Goal: Contribute content: Contribute content

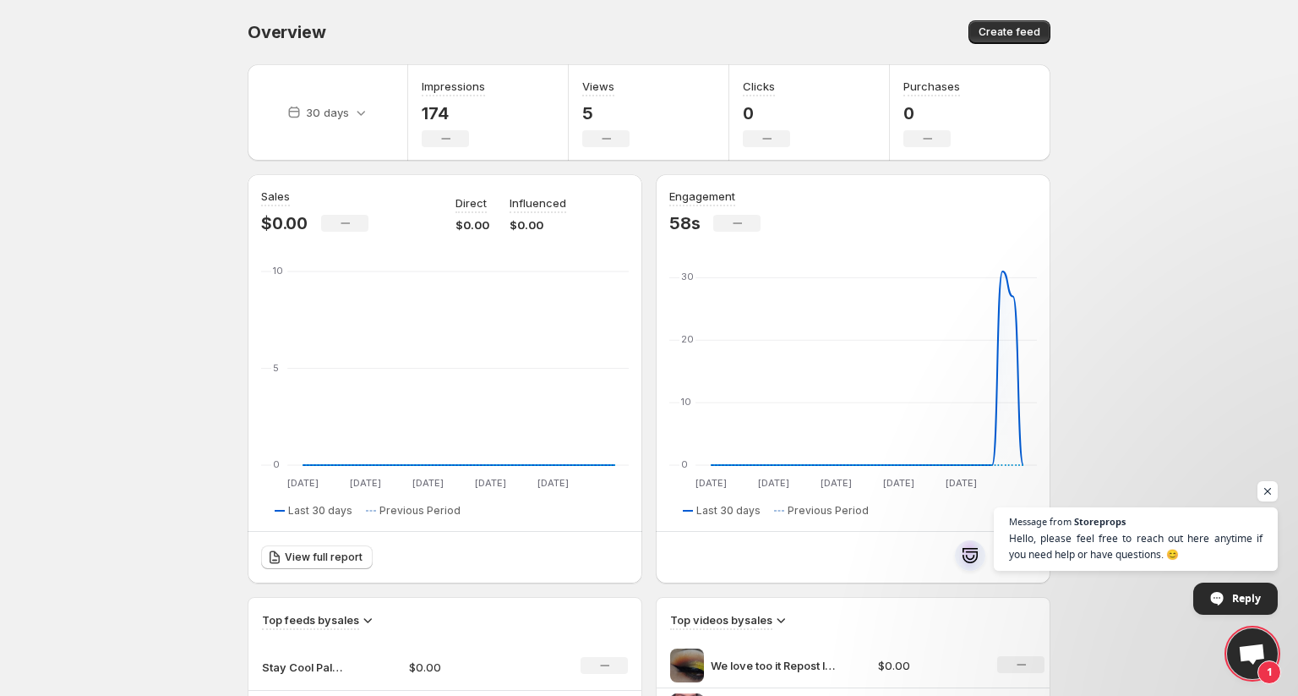
click at [450, 128] on div "Impressions 174 No change" at bounding box center [453, 112] width 63 height 69
click at [448, 85] on h3 "Impressions" at bounding box center [453, 86] width 63 height 17
click at [1012, 31] on span "Create feed" at bounding box center [1010, 32] width 62 height 14
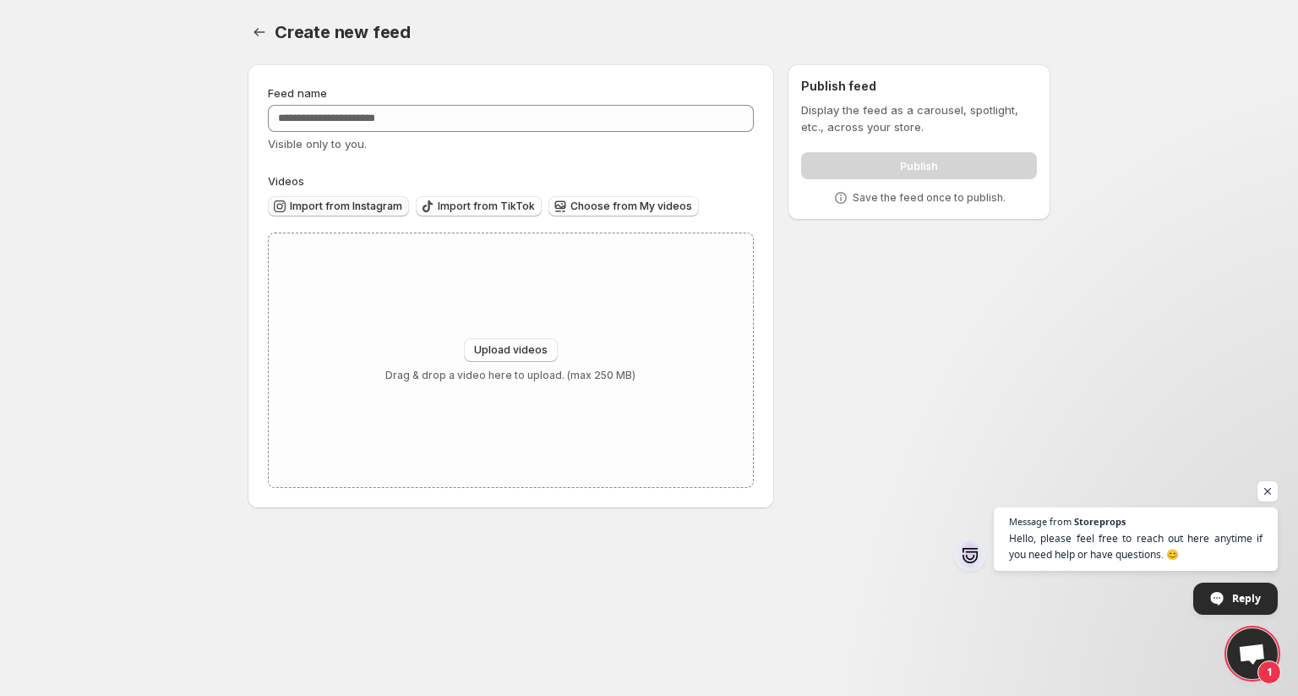
click at [373, 210] on span "Import from Instagram" at bounding box center [346, 206] width 112 height 14
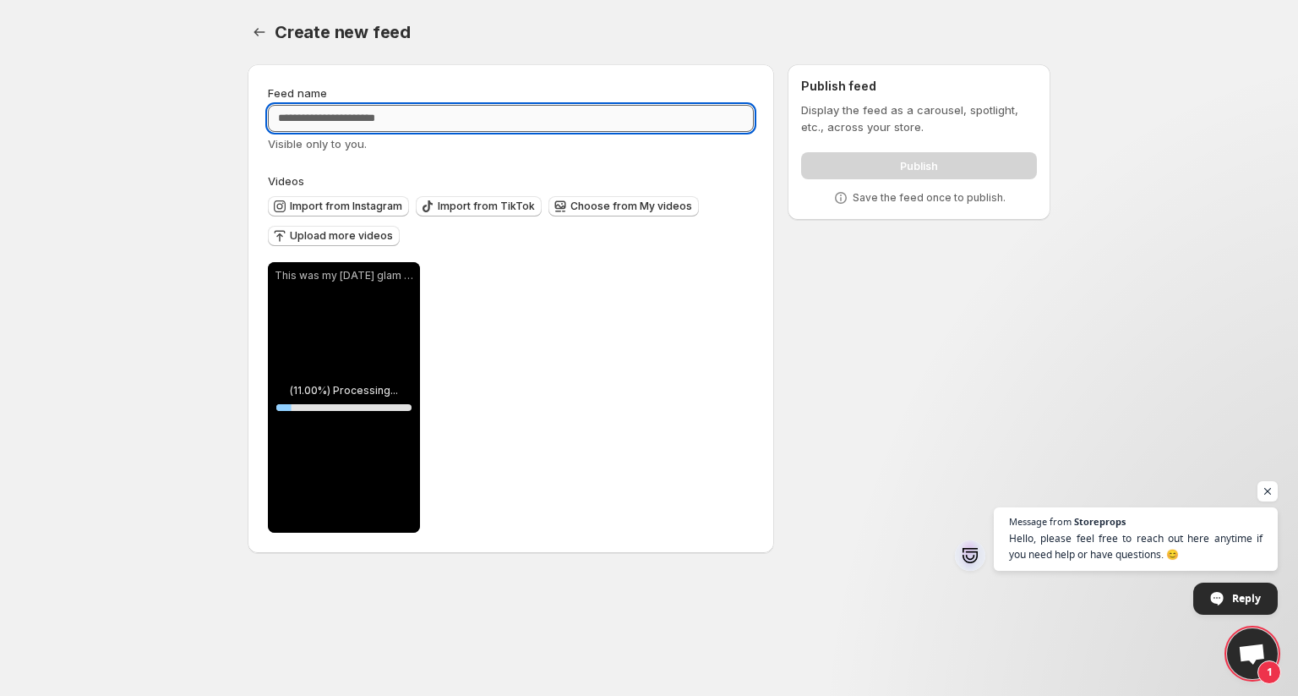
click at [424, 127] on input "Feed name" at bounding box center [511, 118] width 486 height 27
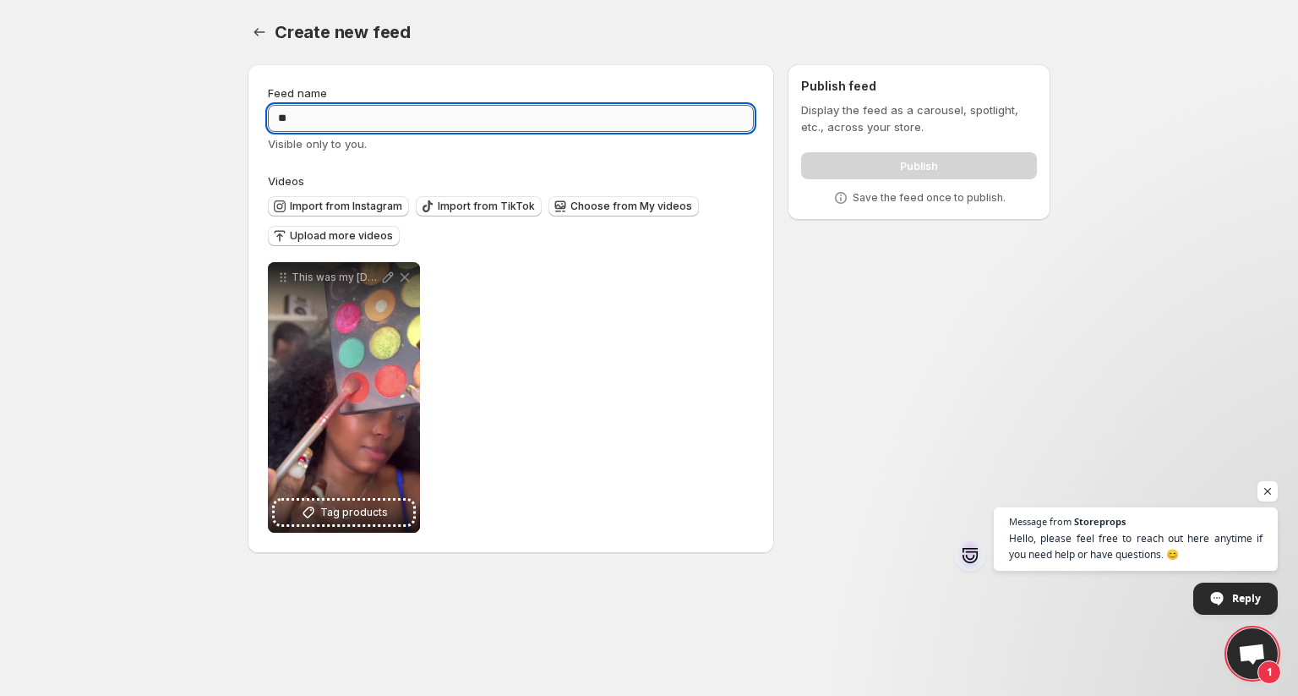
type input "*"
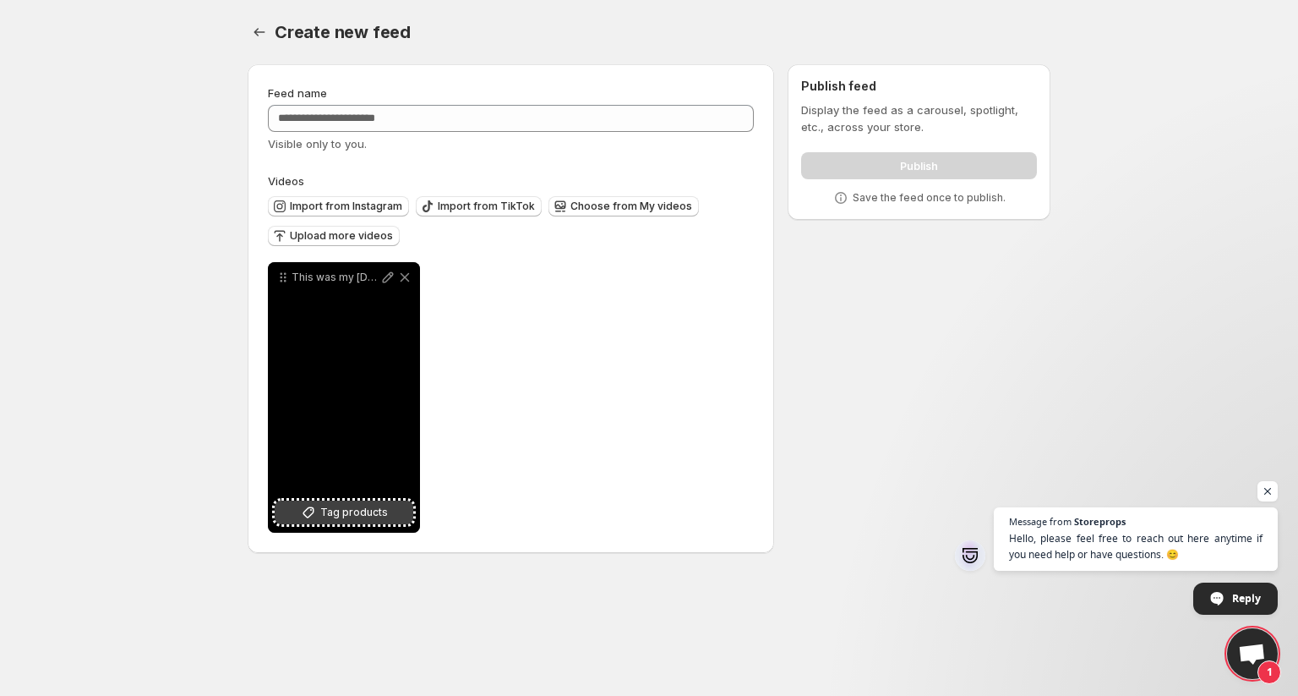
click at [368, 522] on button "Tag products" at bounding box center [344, 512] width 139 height 24
click at [370, 511] on span "Tag products" at bounding box center [354, 512] width 68 height 17
click at [386, 274] on icon at bounding box center [388, 277] width 17 height 17
click at [351, 497] on div "Multi-chrome Liquid shadows" at bounding box center [357, 507] width 95 height 34
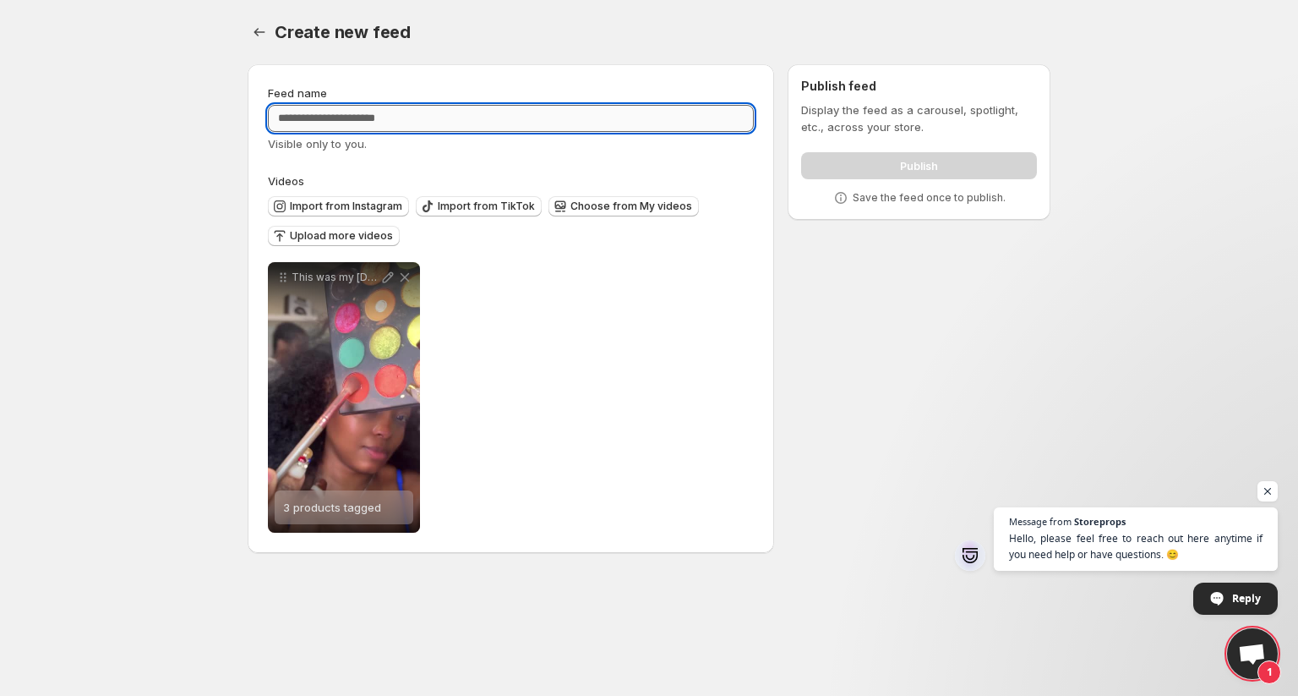
click at [549, 115] on input "Feed name" at bounding box center [511, 118] width 486 height 27
click at [381, 114] on input "Feed name" at bounding box center [511, 118] width 486 height 27
type input "*"
type input "**********"
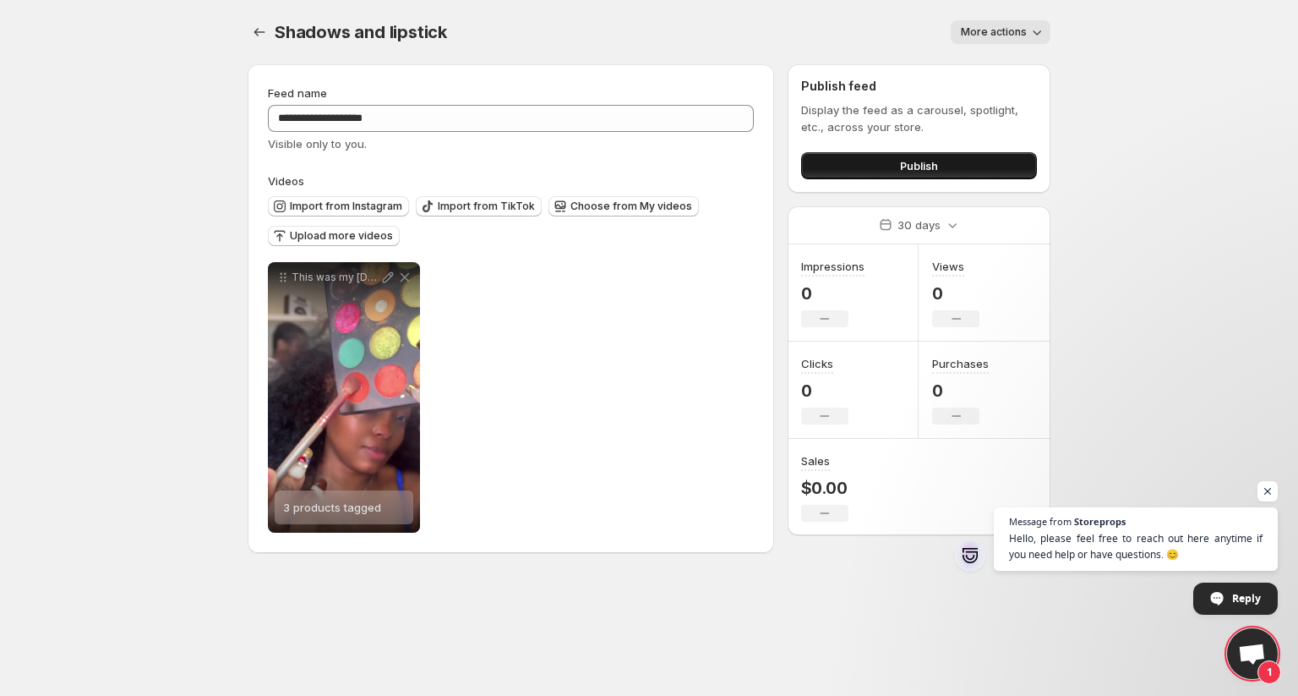
click at [898, 170] on button "Publish" at bounding box center [919, 165] width 236 height 27
click at [375, 206] on span "Import from Instagram" at bounding box center [346, 206] width 112 height 14
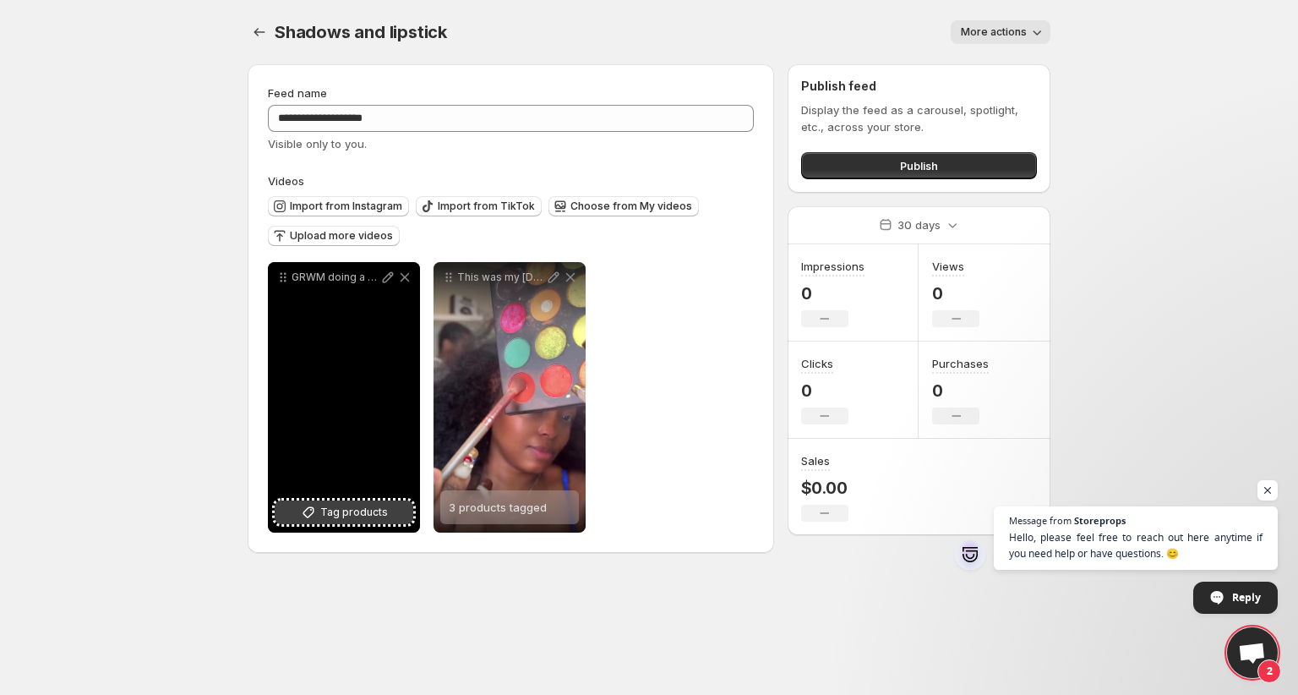
click at [358, 516] on span "Tag products" at bounding box center [354, 512] width 68 height 17
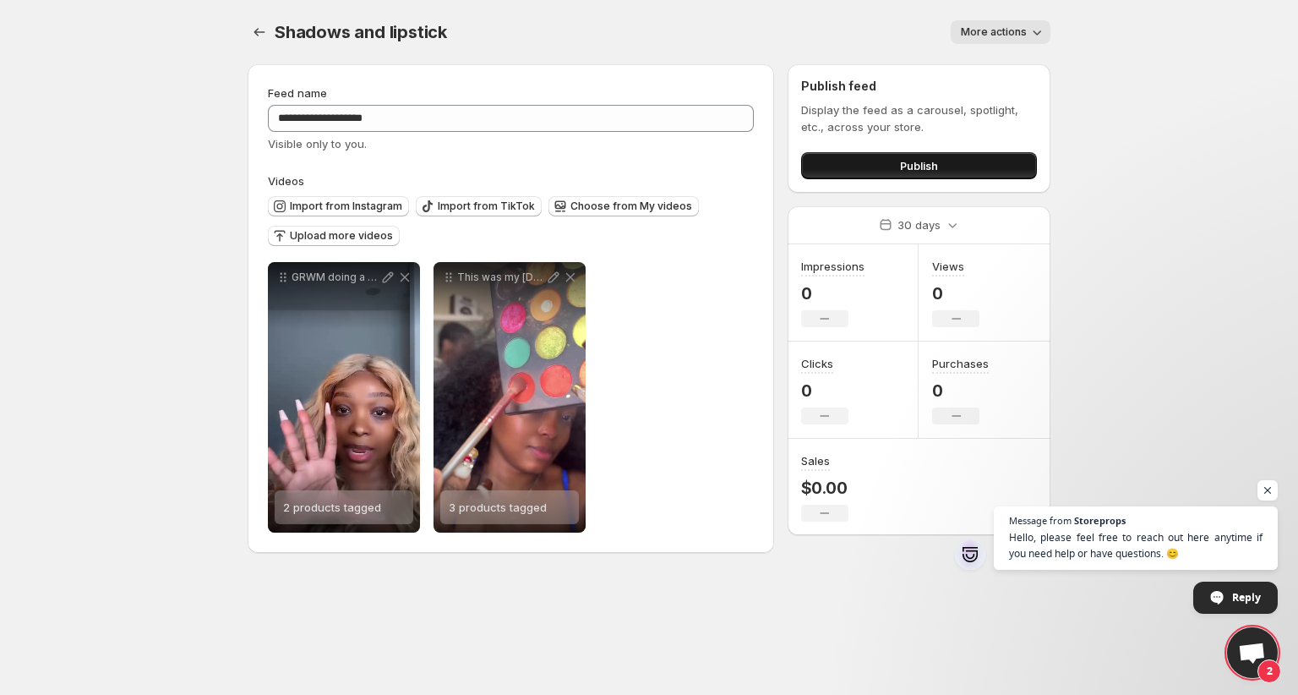
click at [964, 169] on button "Publish" at bounding box center [919, 165] width 236 height 27
click at [891, 164] on button "Publish" at bounding box center [919, 165] width 236 height 27
